Goal: Information Seeking & Learning: Learn about a topic

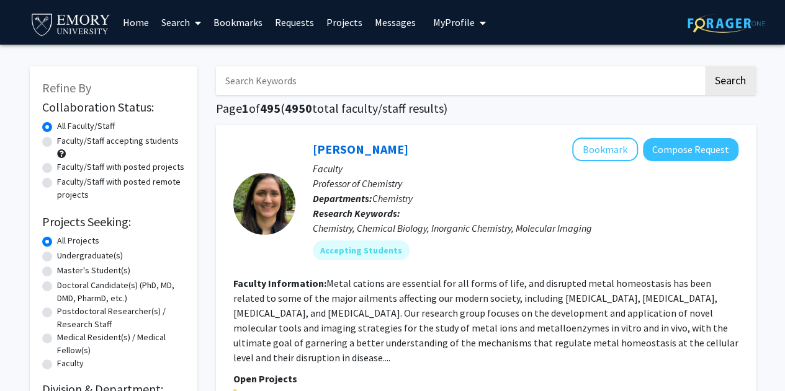
click at [285, 78] on input "Search Keywords" at bounding box center [459, 80] width 487 height 29
type input "chemistry"
click at [705, 66] on button "Search" at bounding box center [730, 80] width 51 height 29
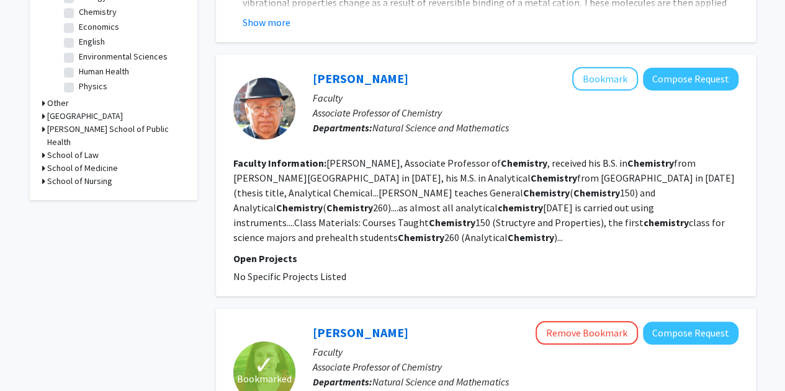
scroll to position [442, 0]
click at [334, 79] on link "[PERSON_NAME]" at bounding box center [361, 79] width 96 height 16
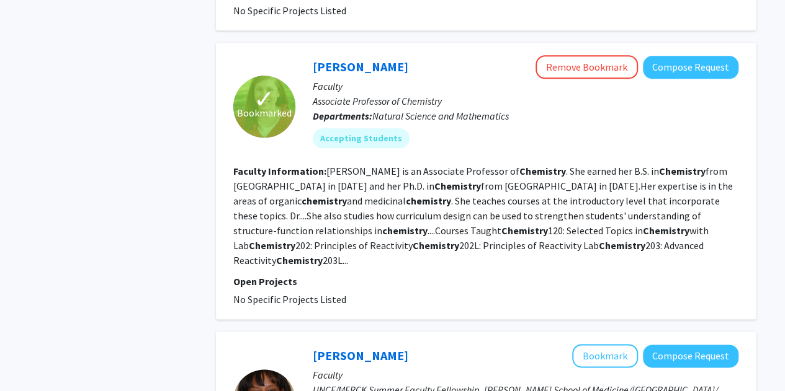
scroll to position [708, 0]
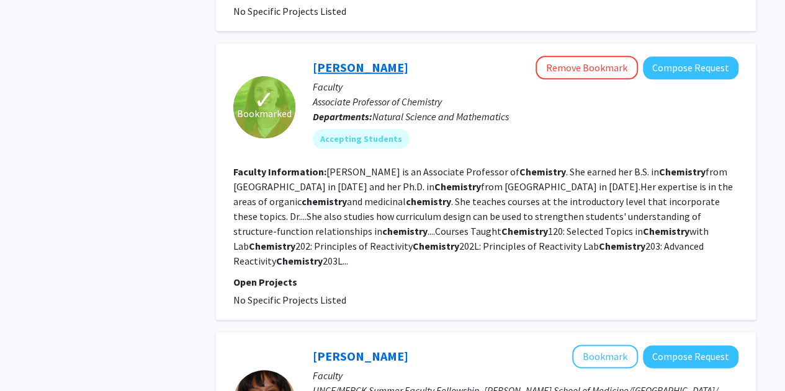
click at [370, 60] on link "[PERSON_NAME]" at bounding box center [361, 68] width 96 height 16
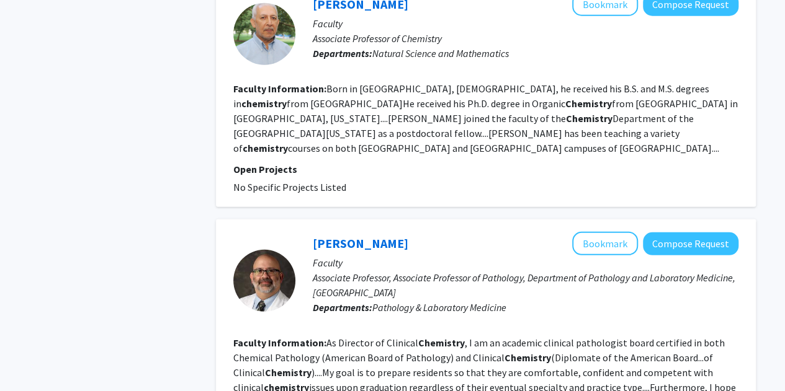
scroll to position [1747, 0]
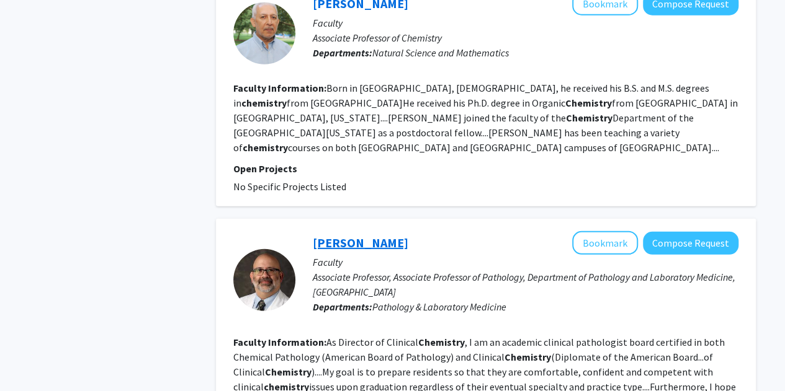
click at [364, 235] on link "[PERSON_NAME]" at bounding box center [361, 243] width 96 height 16
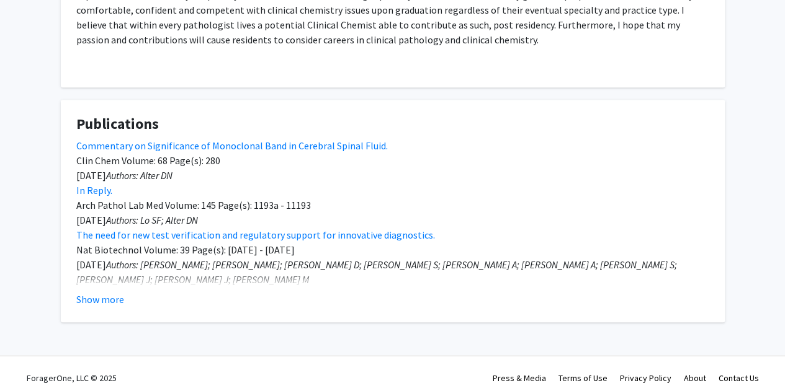
scroll to position [303, 0]
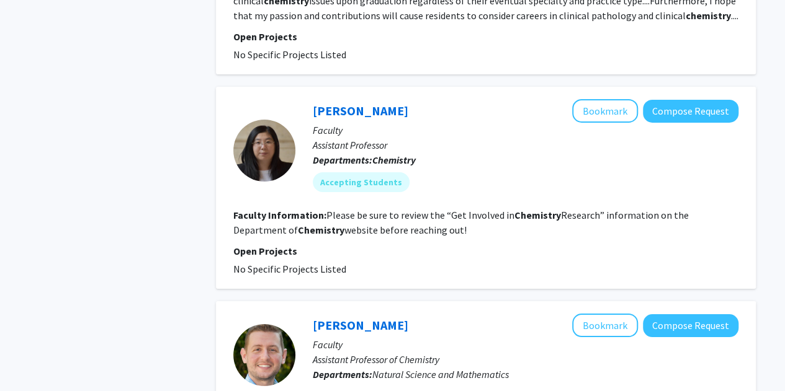
scroll to position [2132, 0]
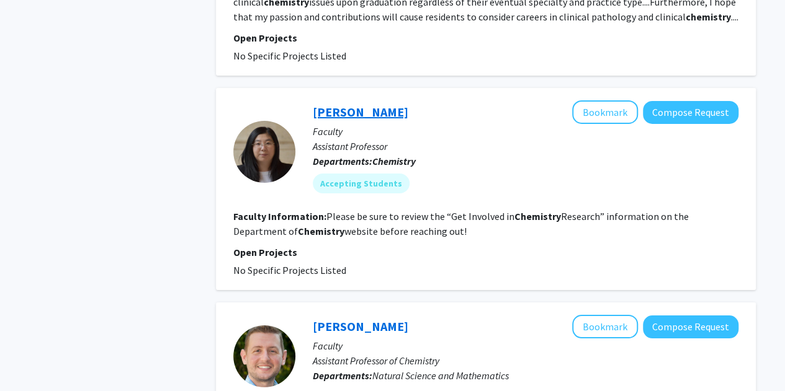
click at [320, 104] on link "[PERSON_NAME]" at bounding box center [361, 112] width 96 height 16
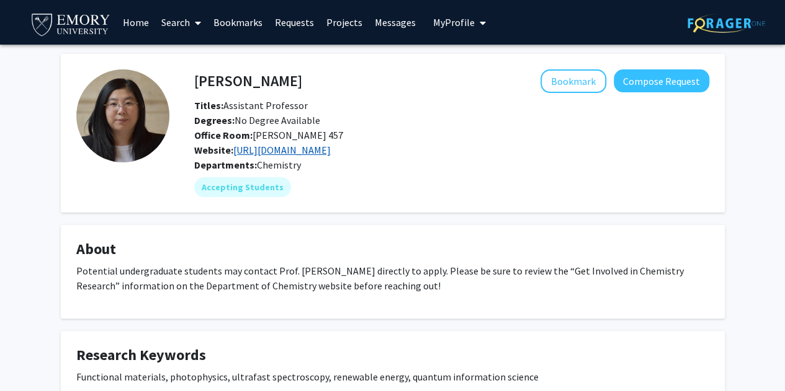
click at [314, 149] on link "[URL][DOMAIN_NAME]" at bounding box center [281, 150] width 97 height 12
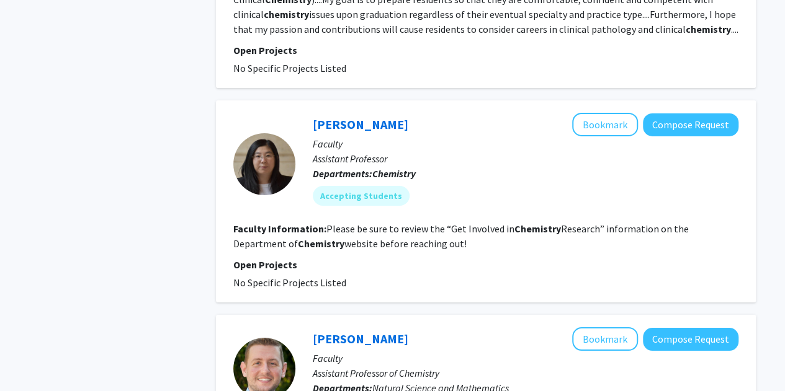
scroll to position [2118, 0]
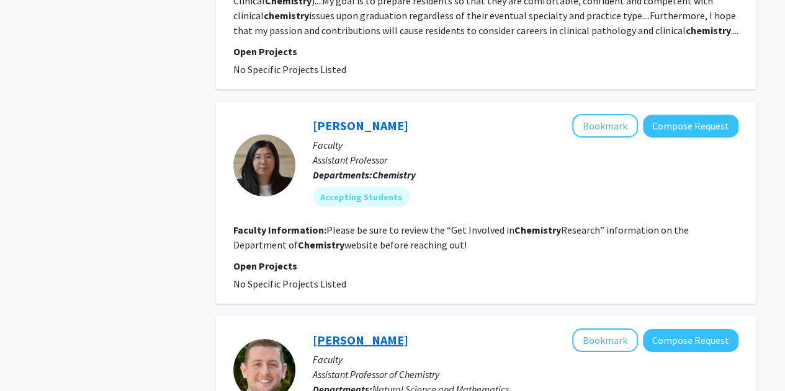
click at [357, 333] on link "[PERSON_NAME]" at bounding box center [361, 341] width 96 height 16
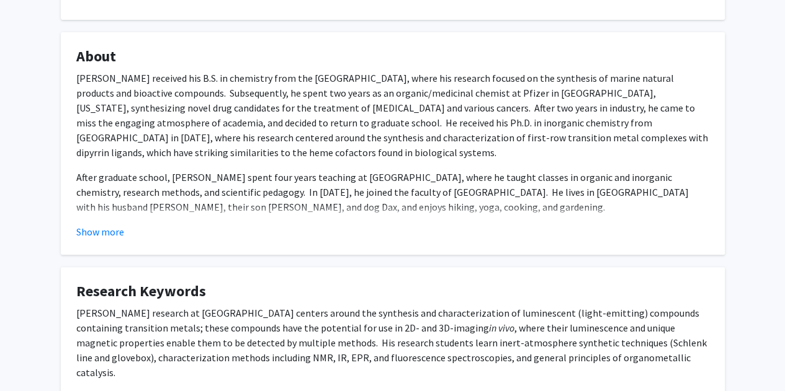
scroll to position [192, 0]
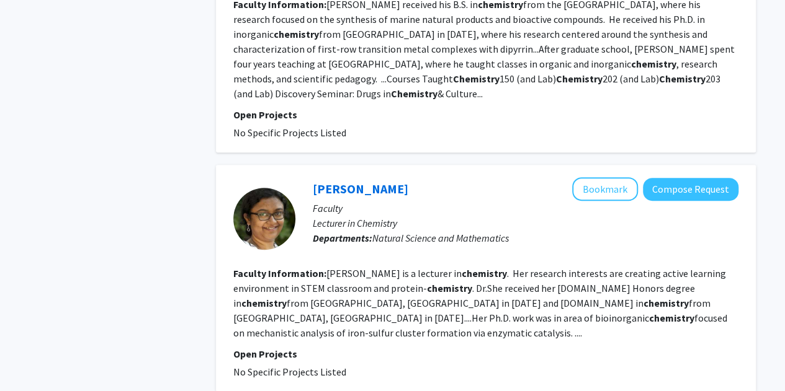
scroll to position [2602, 0]
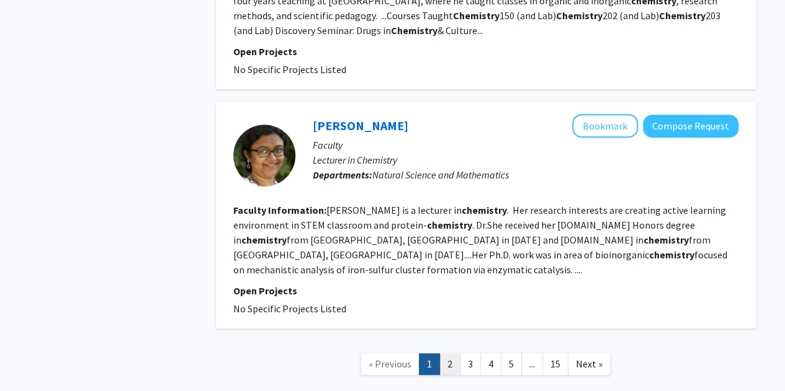
click at [458, 354] on link "2" at bounding box center [449, 365] width 21 height 22
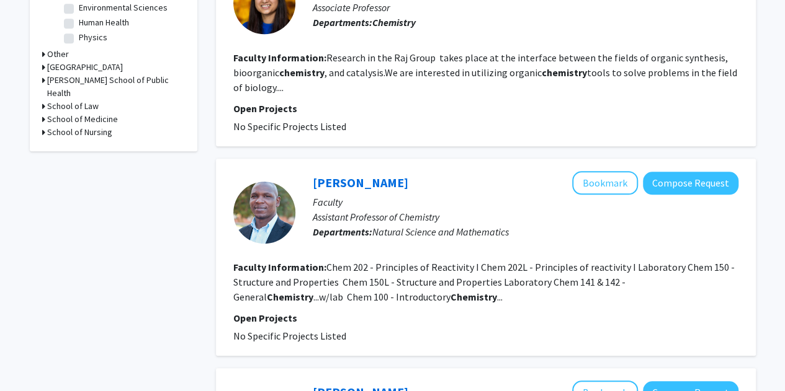
scroll to position [493, 0]
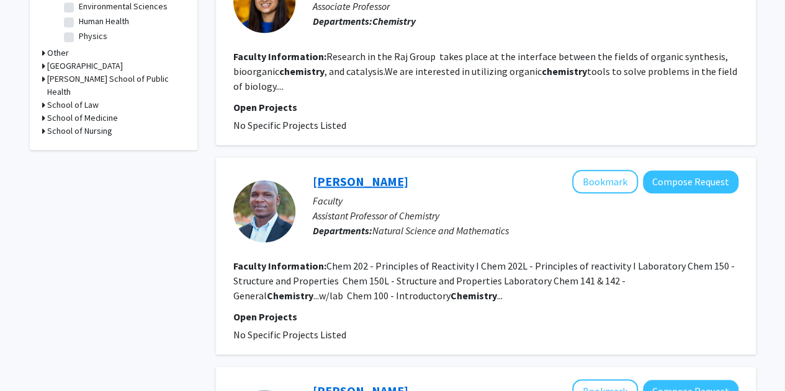
click at [392, 174] on link "[PERSON_NAME]" at bounding box center [361, 182] width 96 height 16
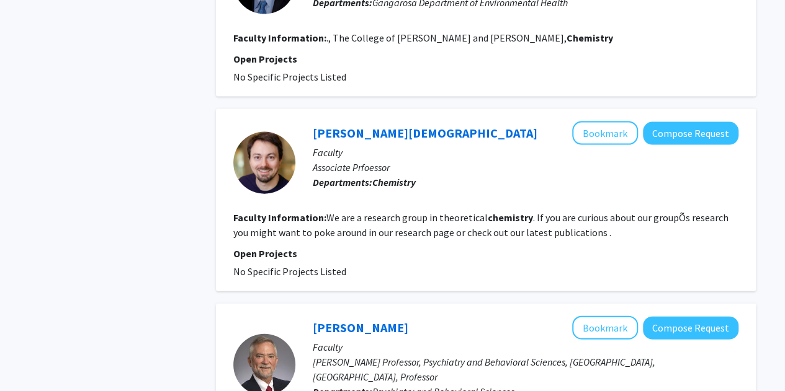
scroll to position [1333, 0]
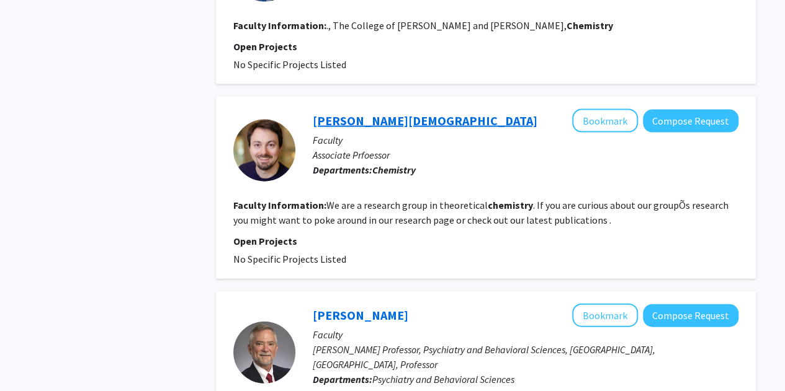
click at [378, 113] on link "[PERSON_NAME][DEMOGRAPHIC_DATA]" at bounding box center [425, 121] width 225 height 16
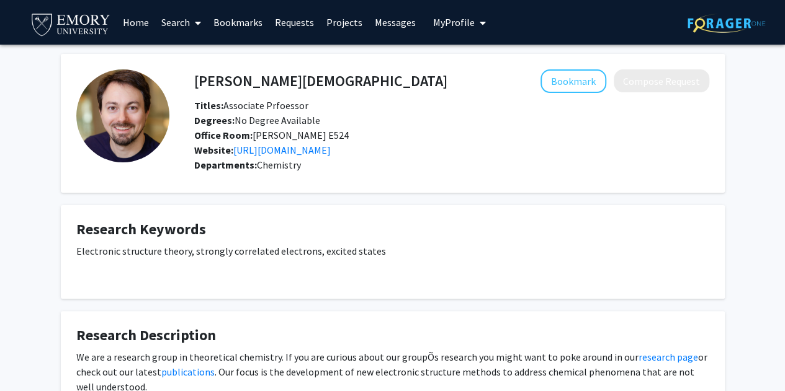
scroll to position [120, 0]
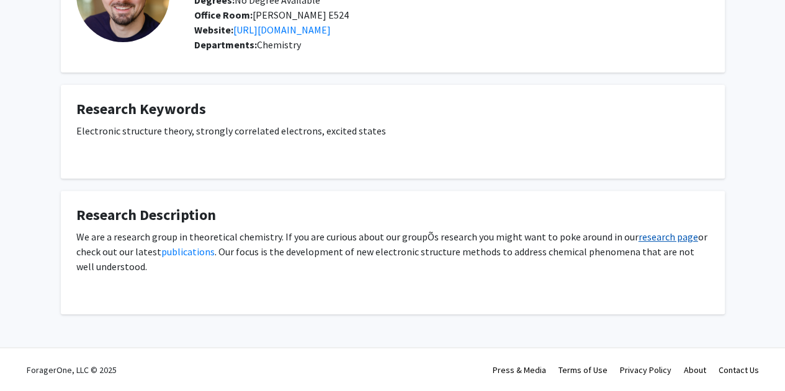
click at [642, 238] on link "research page" at bounding box center [668, 237] width 60 height 12
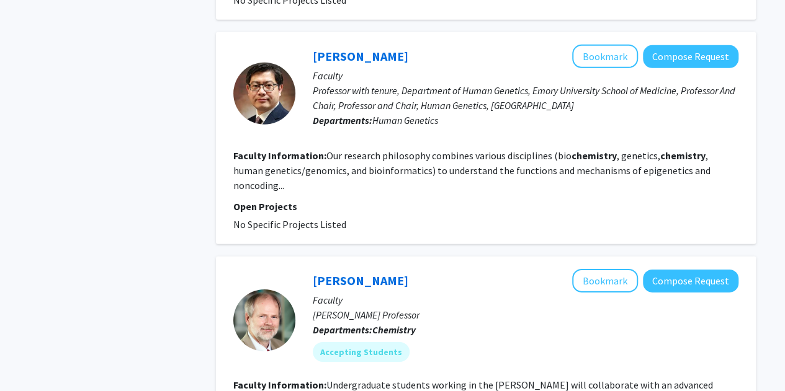
scroll to position [1801, 0]
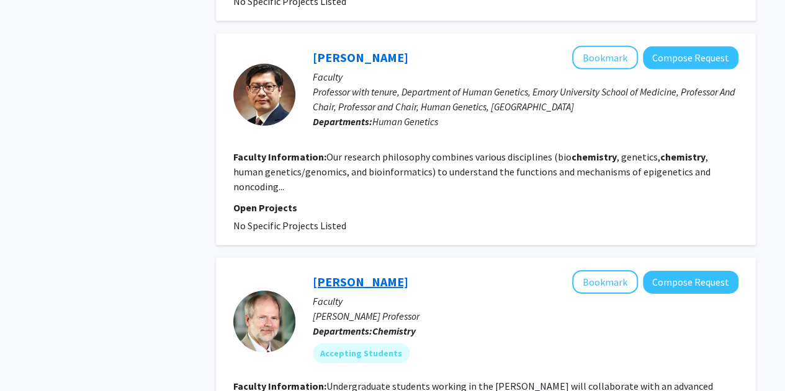
click at [359, 274] on link "[PERSON_NAME]" at bounding box center [361, 282] width 96 height 16
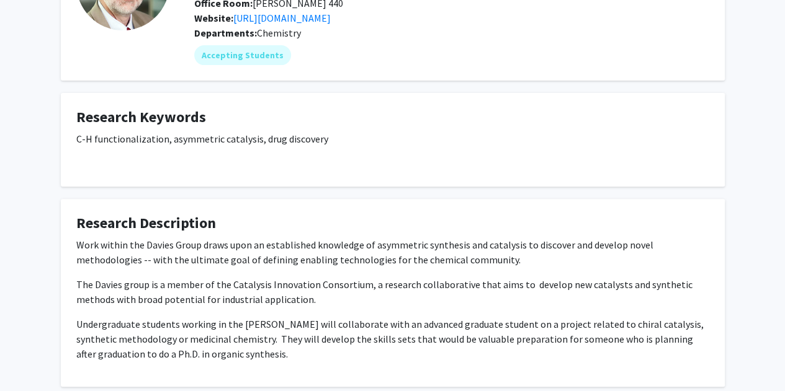
scroll to position [132, 0]
click at [320, 22] on link "[URL][DOMAIN_NAME]" at bounding box center [281, 18] width 97 height 12
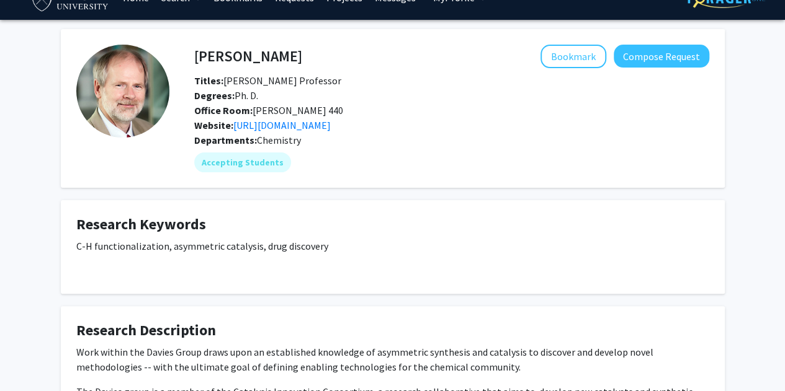
scroll to position [20, 0]
